Goal: Task Accomplishment & Management: Use online tool/utility

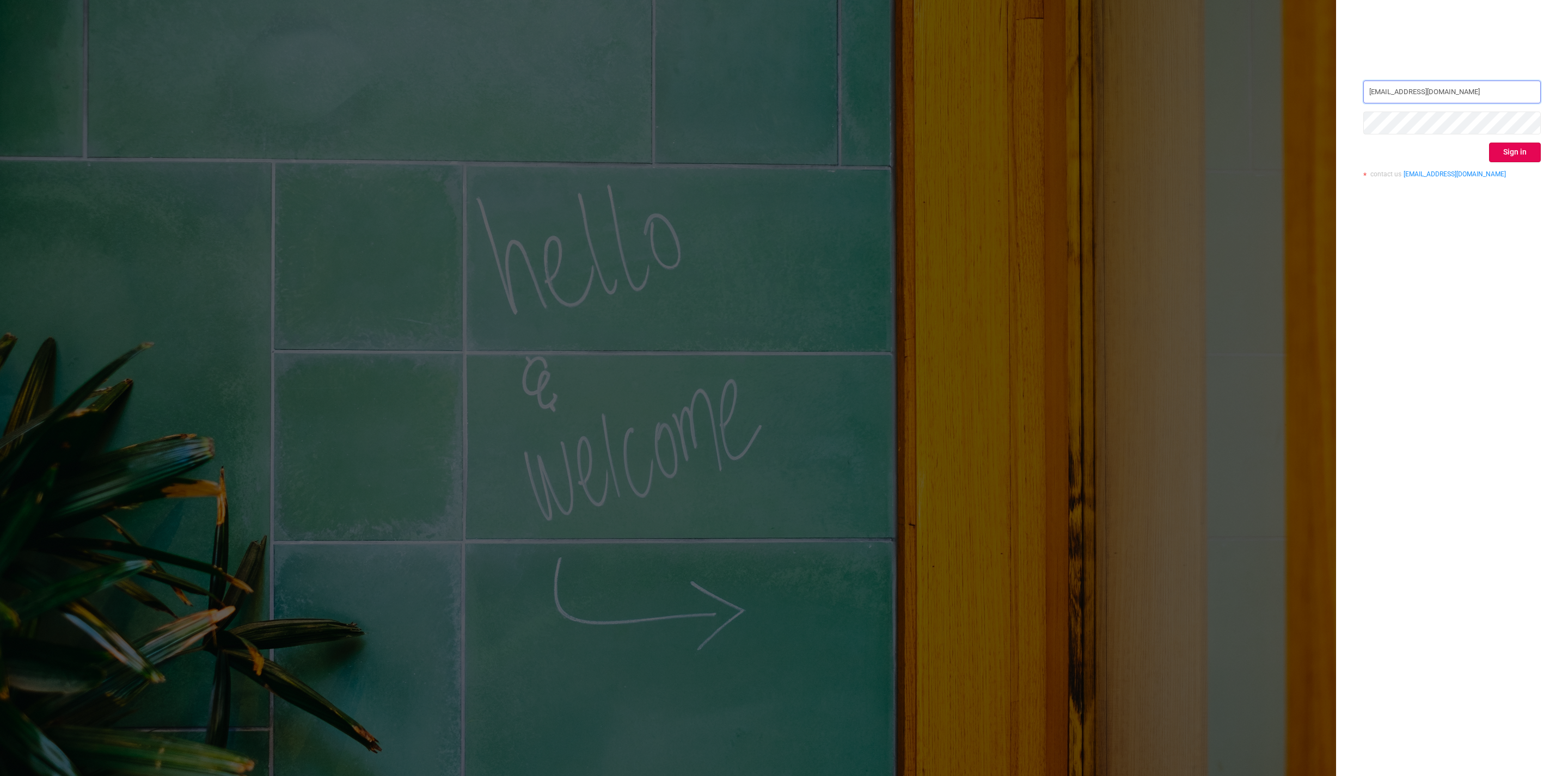
type input "[EMAIL_ADDRESS][DOMAIN_NAME]"
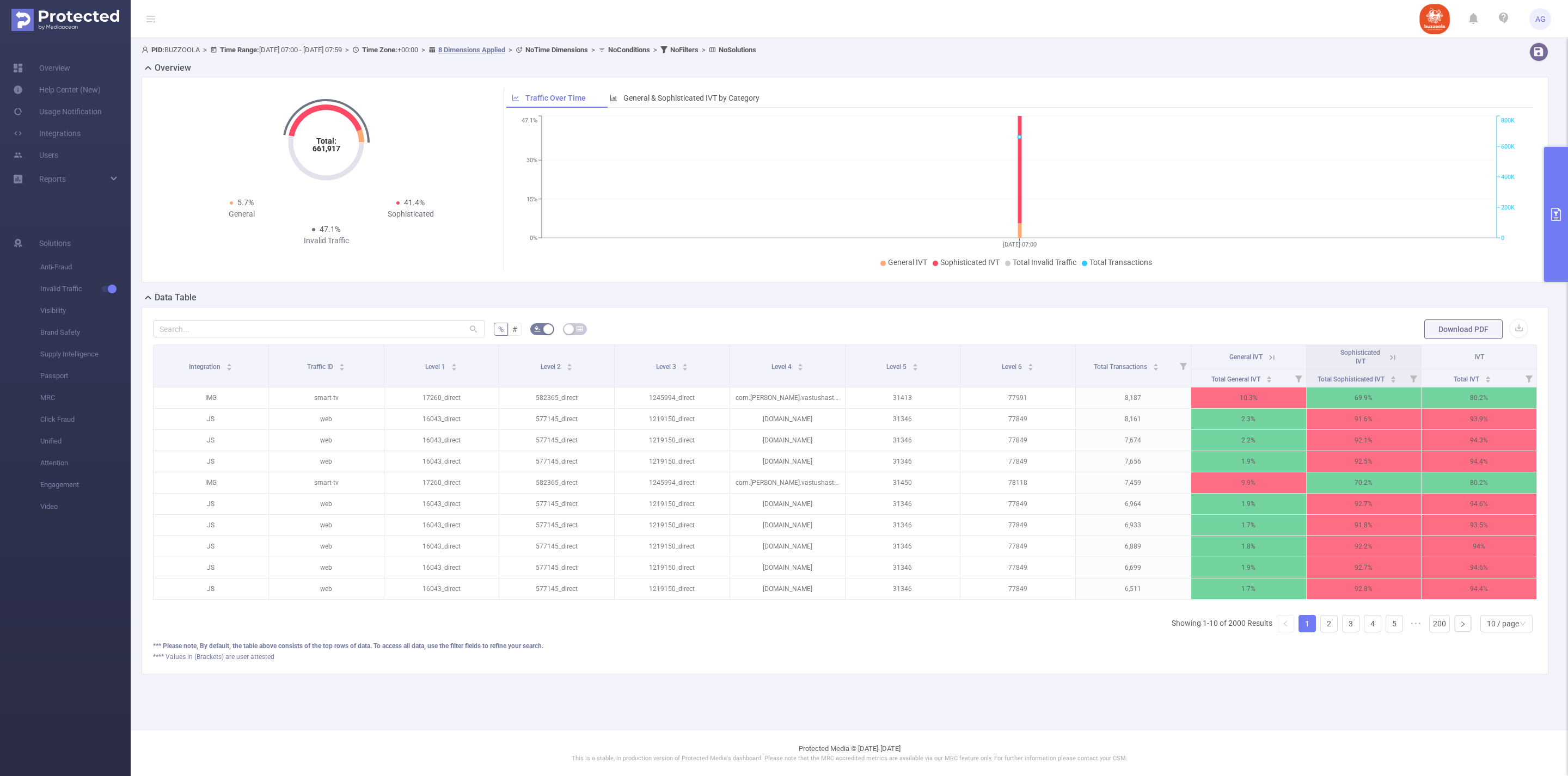
click at [1557, 222] on button "primary" at bounding box center [1556, 214] width 24 height 135
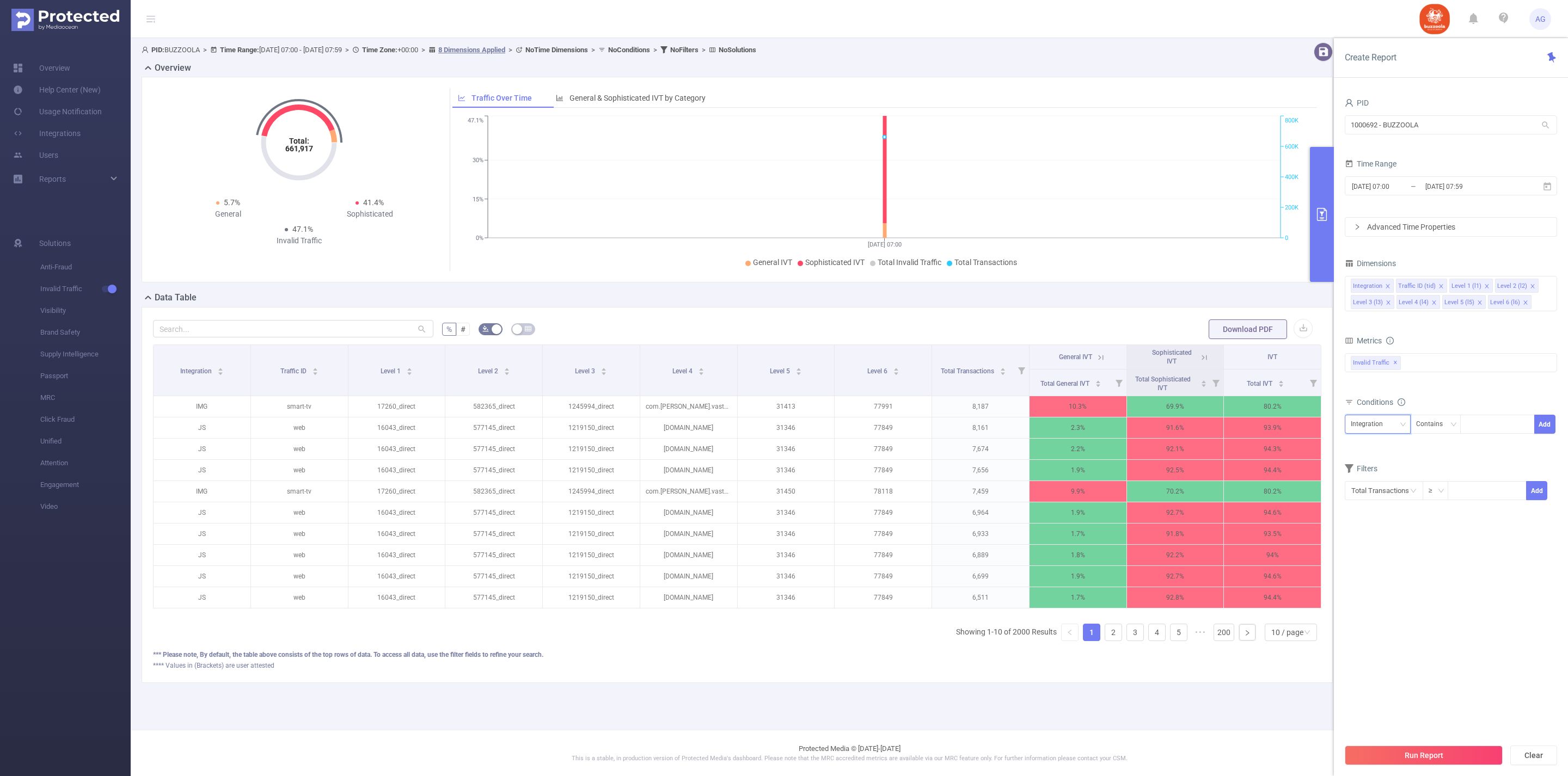
click at [1402, 427] on icon "icon: down" at bounding box center [1403, 424] width 7 height 7
click at [1383, 531] on li "Level 1 (l1)" at bounding box center [1377, 534] width 65 height 18
click at [1496, 434] on div at bounding box center [1497, 424] width 63 height 18
paste input "18779"
type input "18779"
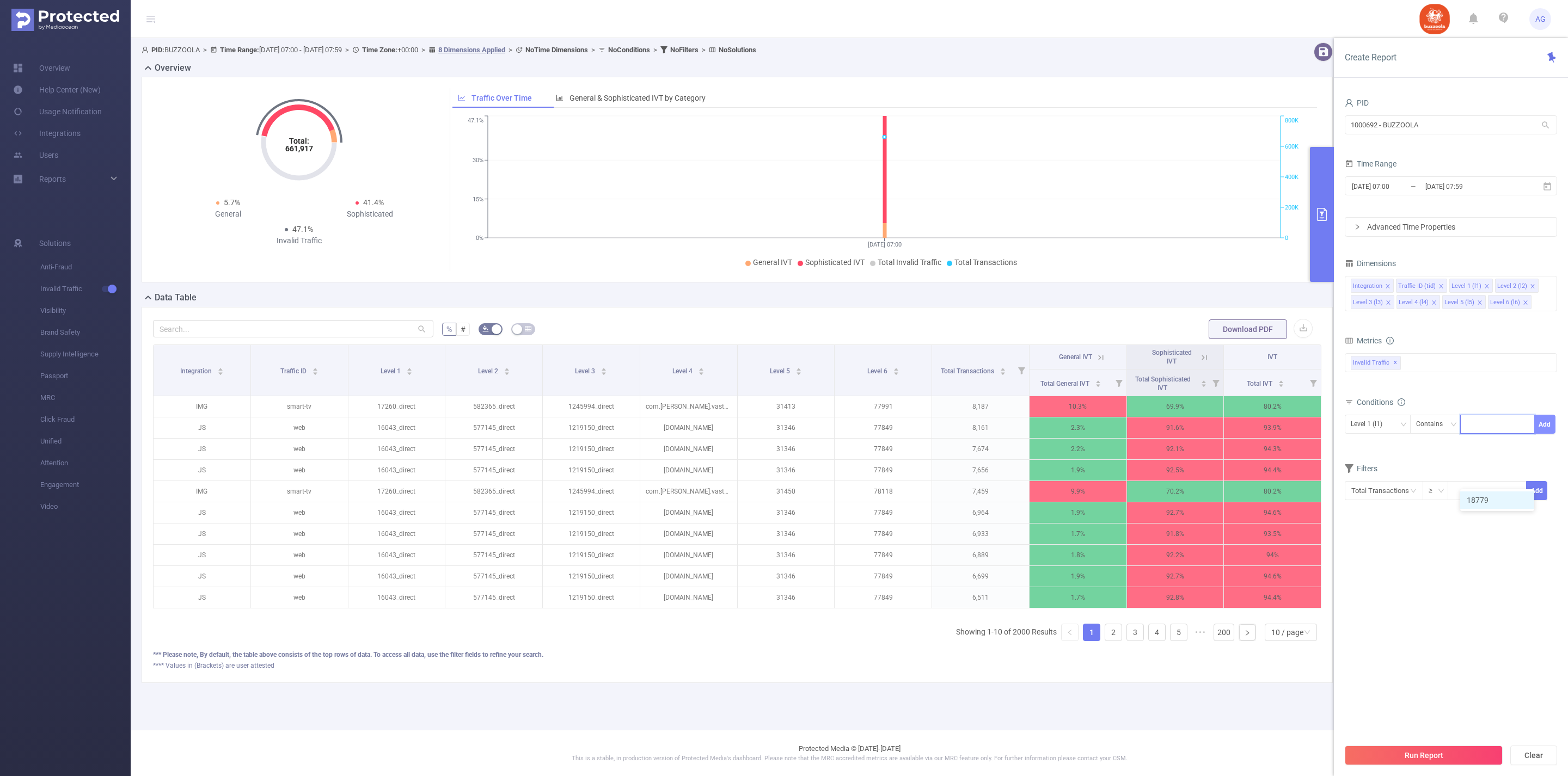
click at [1544, 434] on button "Add" at bounding box center [1545, 424] width 21 height 19
click at [1435, 750] on button "Run Report" at bounding box center [1424, 755] width 158 height 20
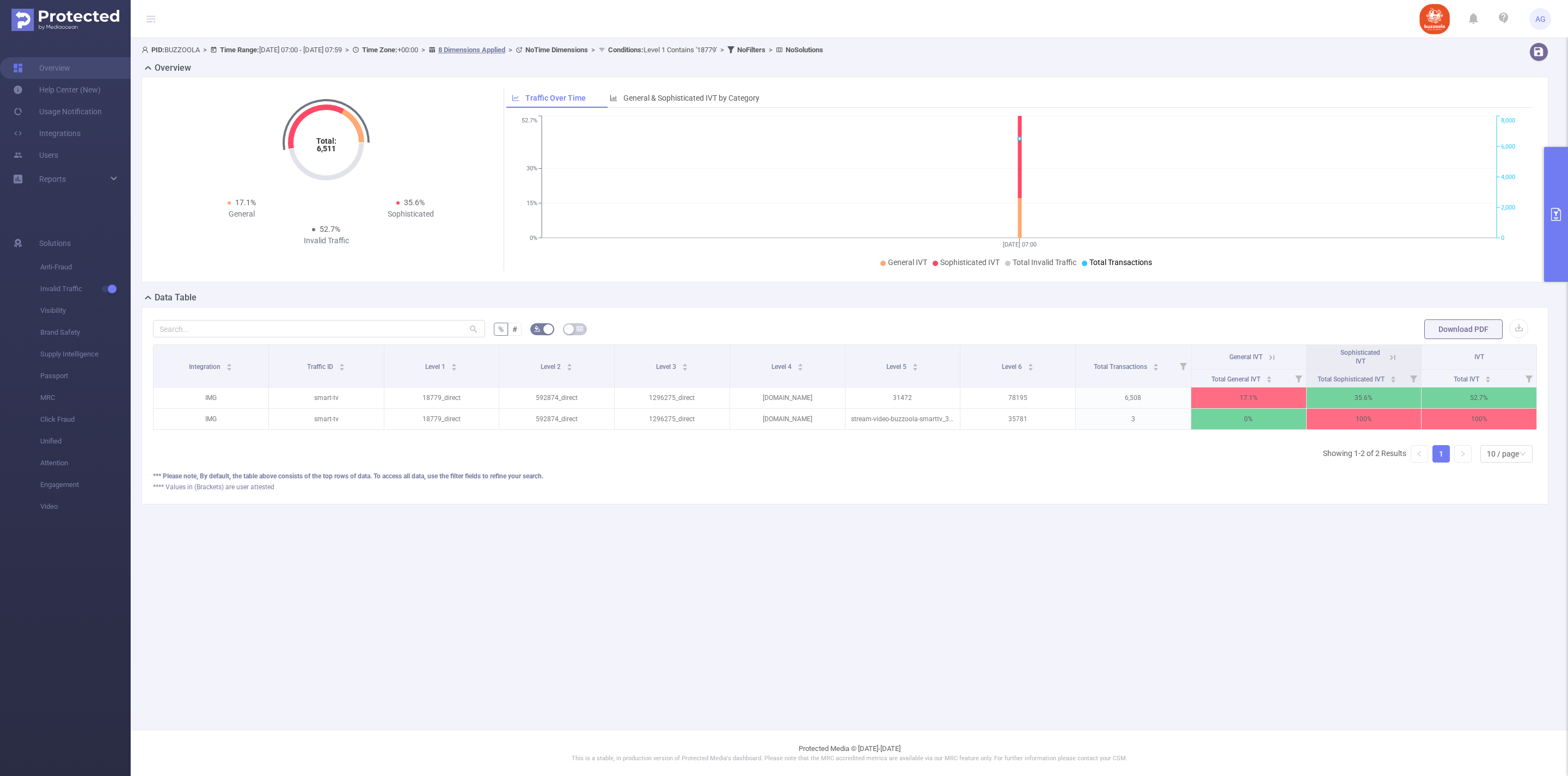
click at [1563, 211] on button "primary" at bounding box center [1556, 214] width 24 height 135
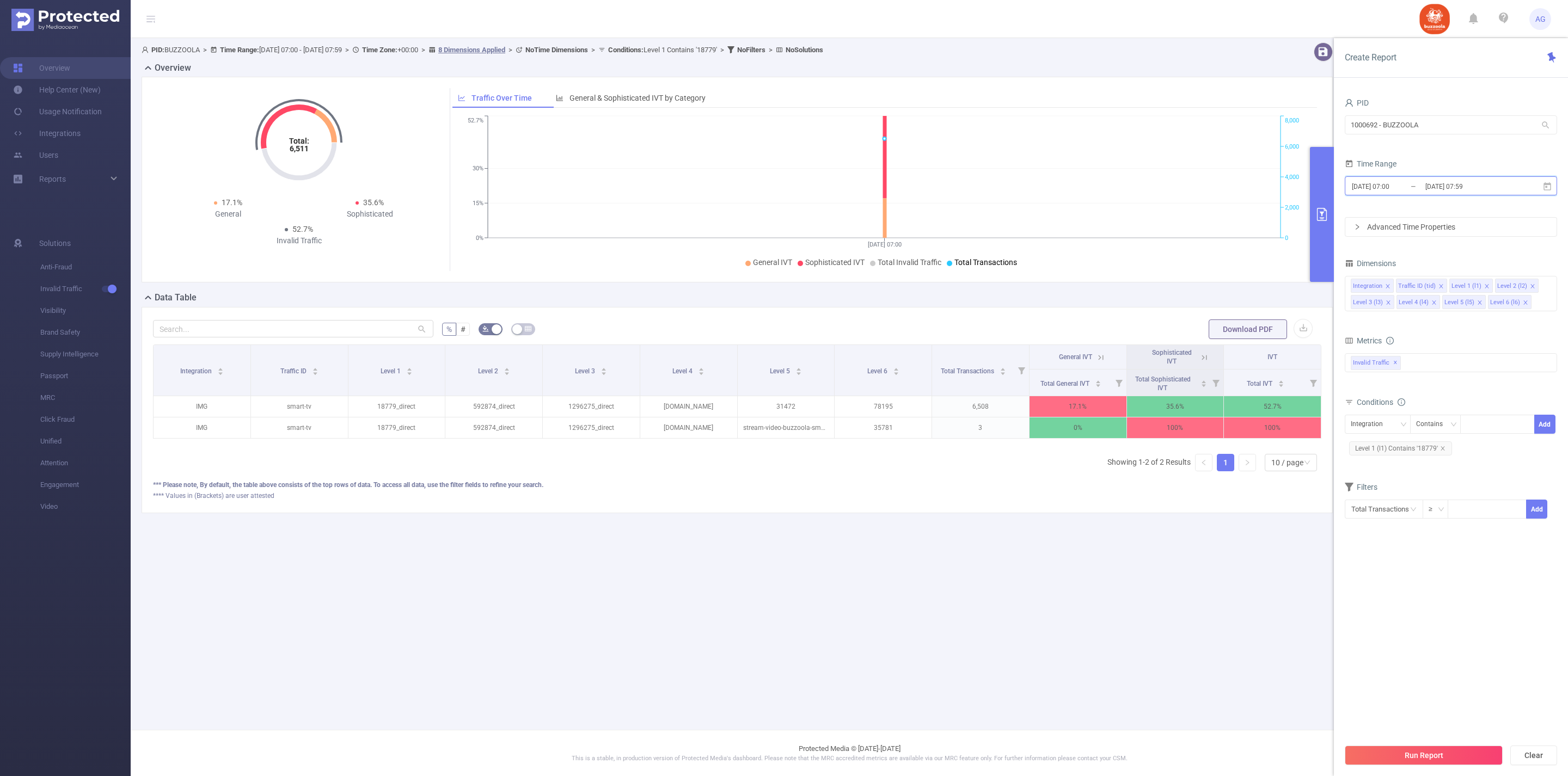
click at [1470, 183] on span "[DATE] 07:00 _ [DATE] 07:59" at bounding box center [1451, 185] width 212 height 19
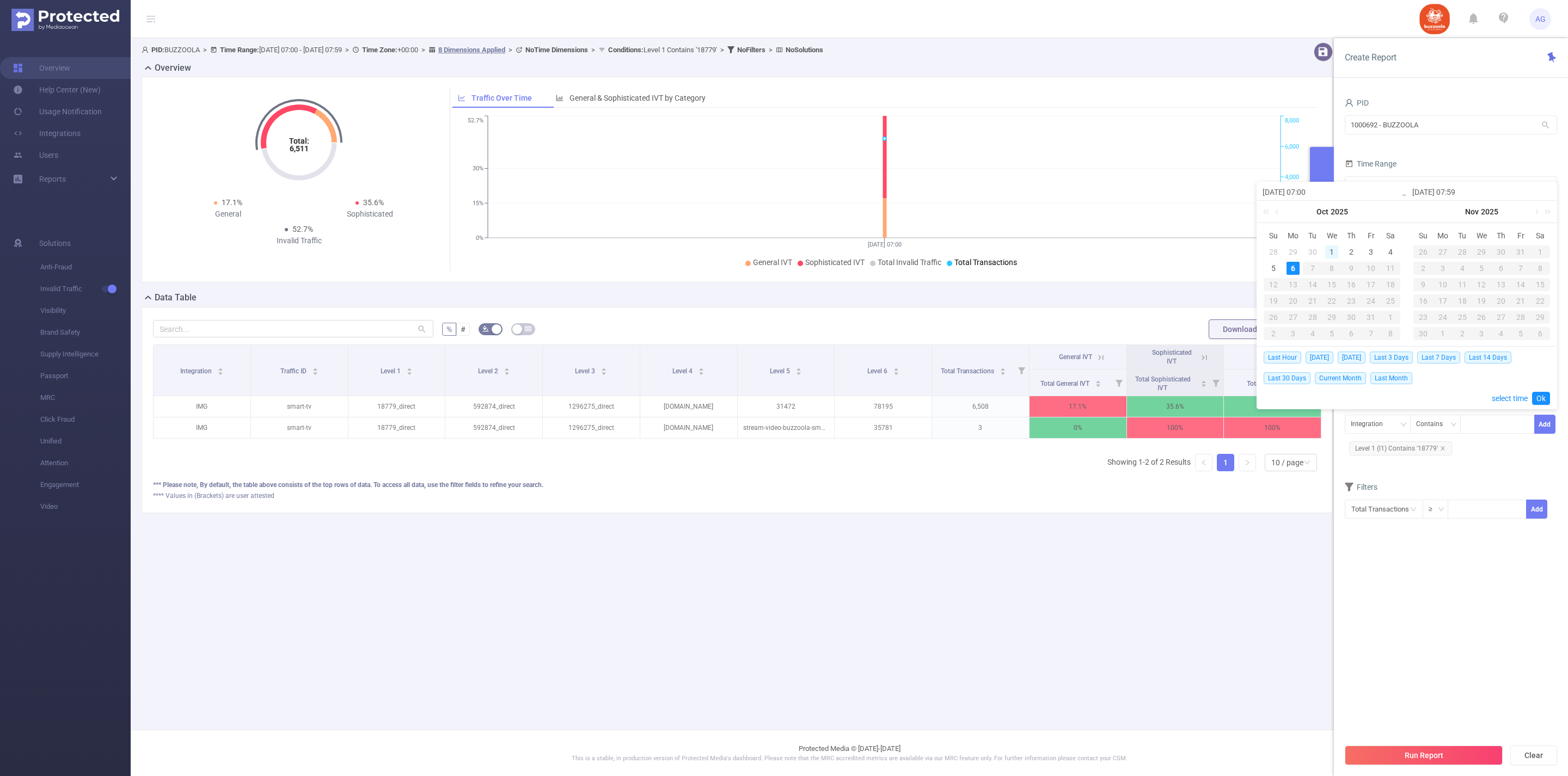
click at [1327, 249] on div "1" at bounding box center [1331, 251] width 13 height 13
click at [1289, 271] on div "6" at bounding box center [1293, 268] width 13 height 13
type input "[DATE] 07:00"
click at [1537, 398] on link "Ok" at bounding box center [1540, 398] width 18 height 13
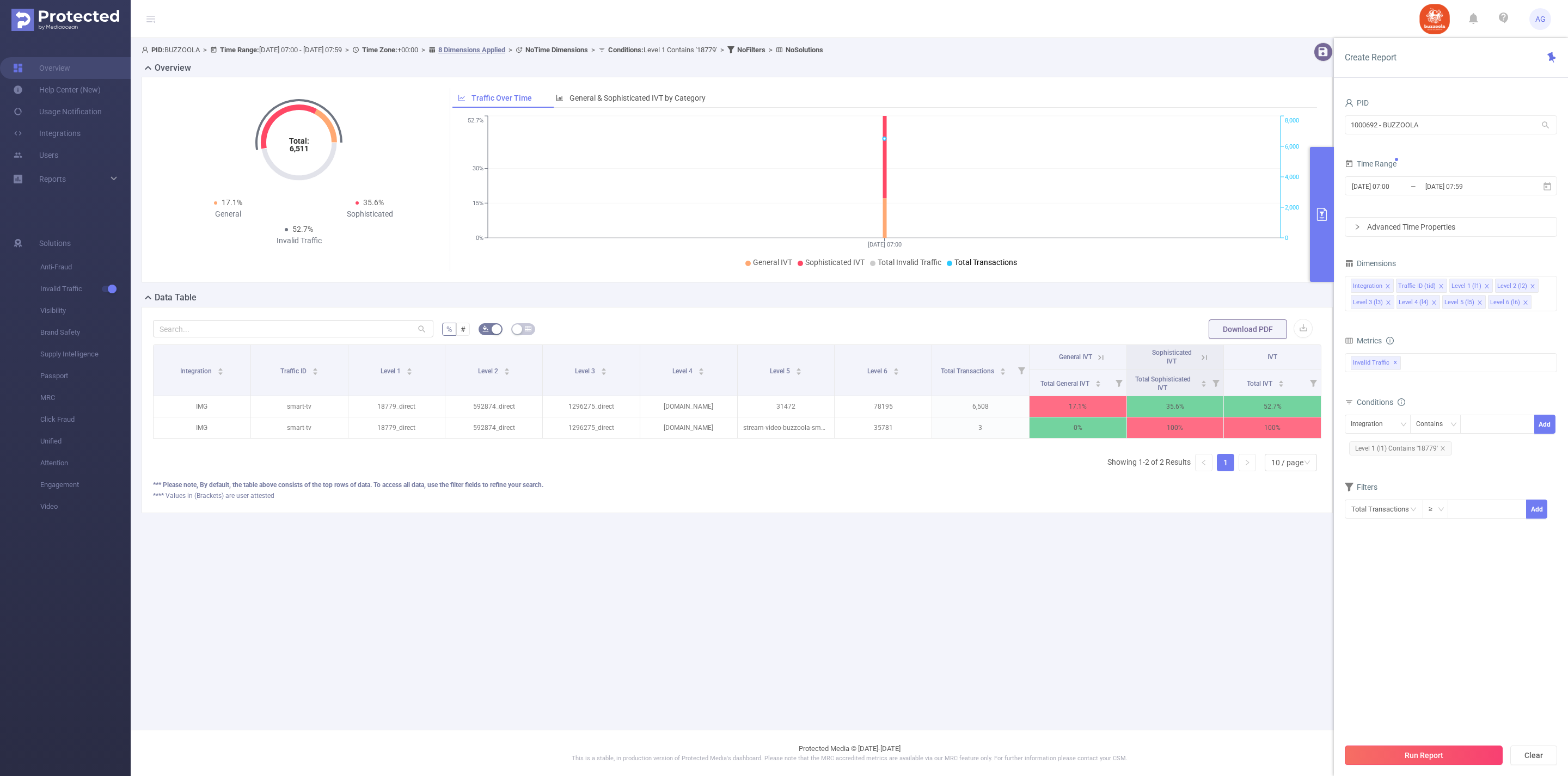
click at [1441, 753] on button "Run Report" at bounding box center [1424, 755] width 158 height 20
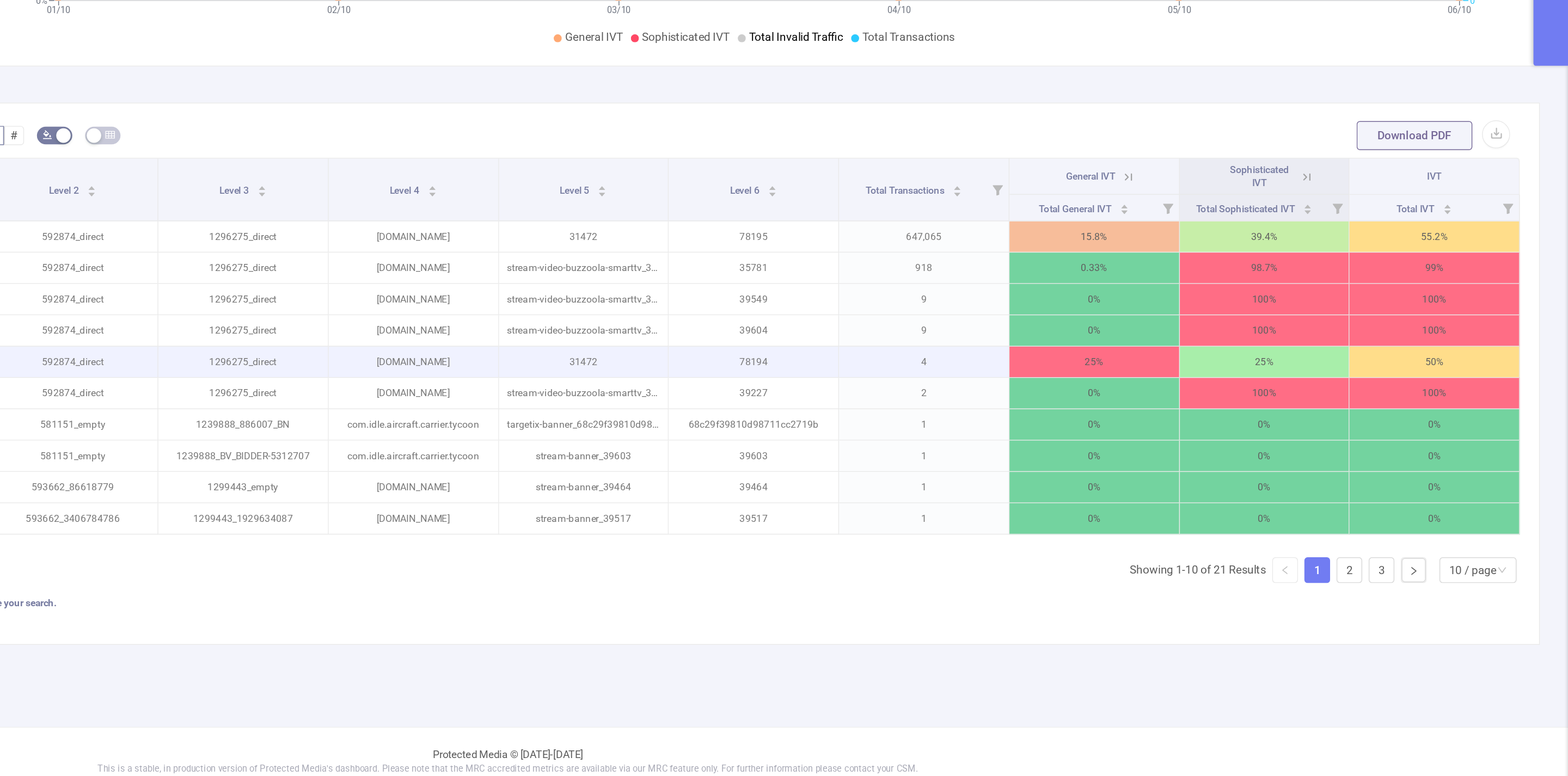
scroll to position [62, 0]
